Goal: Information Seeking & Learning: Learn about a topic

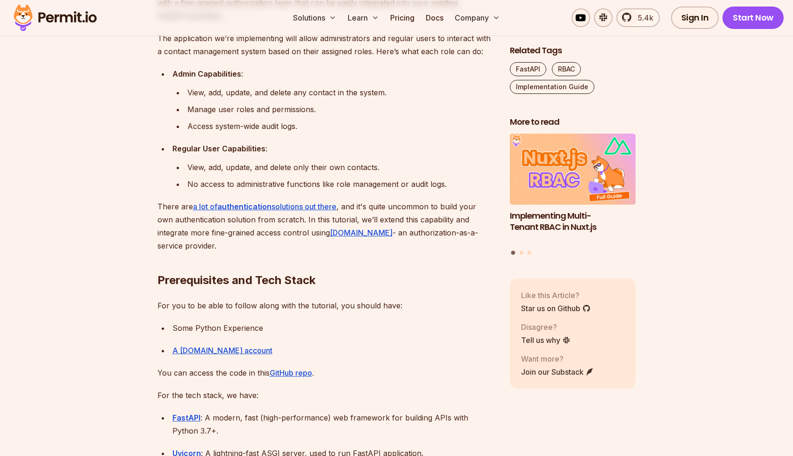
scroll to position [575, 0]
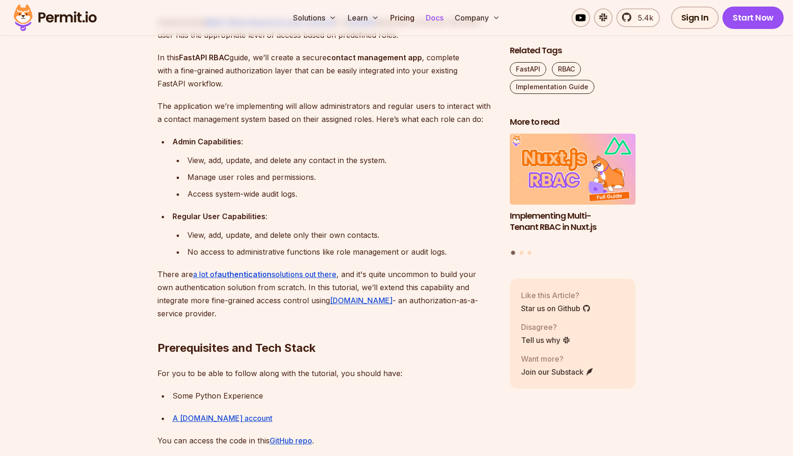
click at [434, 16] on link "Docs" at bounding box center [434, 17] width 25 height 19
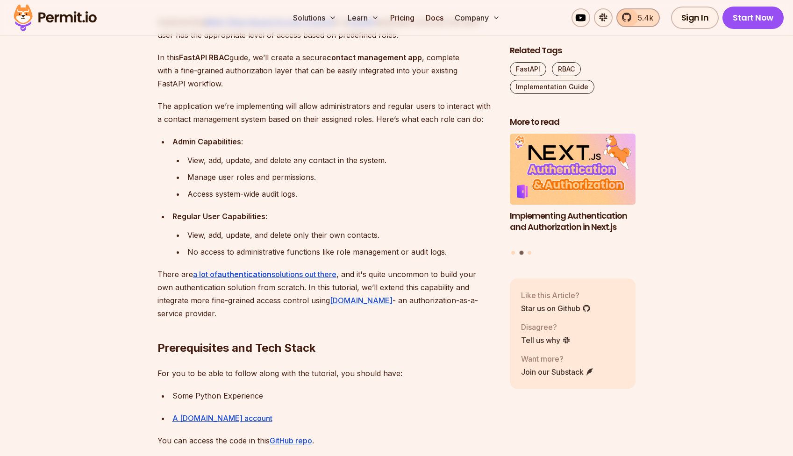
click at [636, 20] on span "5.4k" at bounding box center [642, 17] width 21 height 11
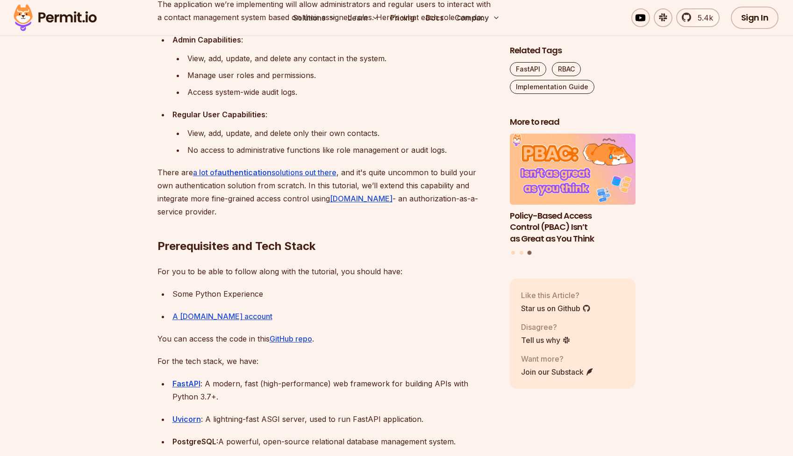
scroll to position [0, 0]
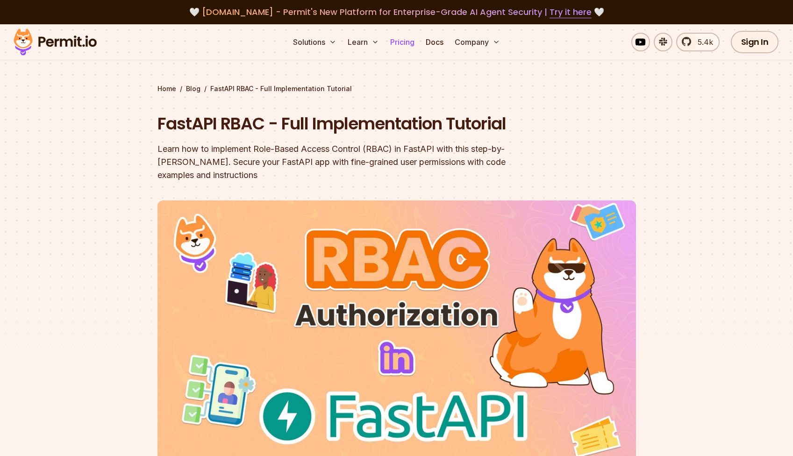
click at [413, 41] on link "Pricing" at bounding box center [403, 42] width 32 height 19
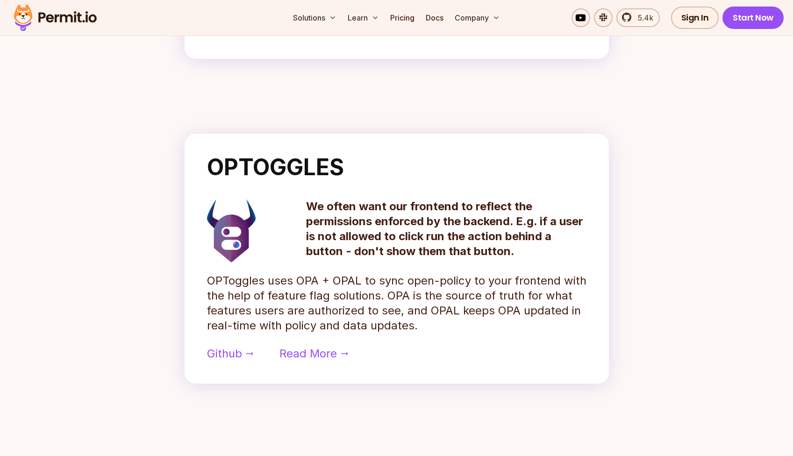
scroll to position [337, 0]
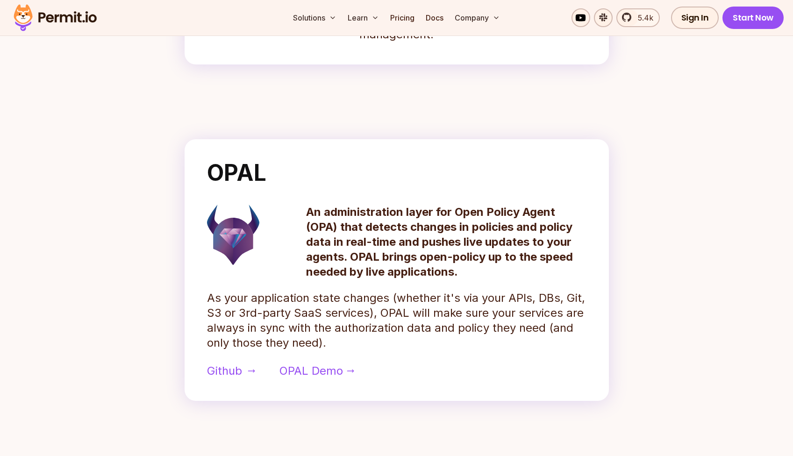
click at [219, 369] on span "Github" at bounding box center [224, 371] width 35 height 15
